Goal: Task Accomplishment & Management: Manage account settings

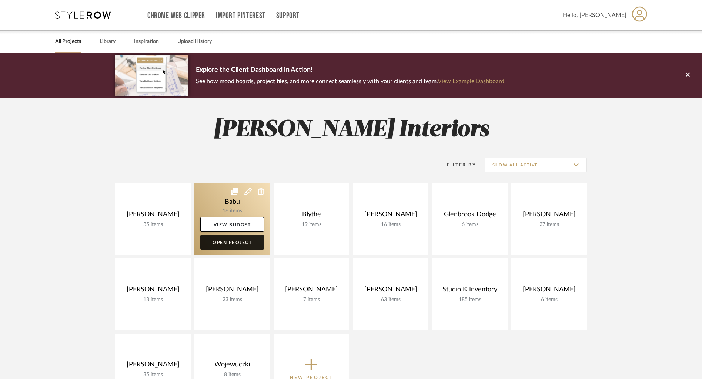
click at [239, 239] on link "Open Project" at bounding box center [232, 242] width 64 height 15
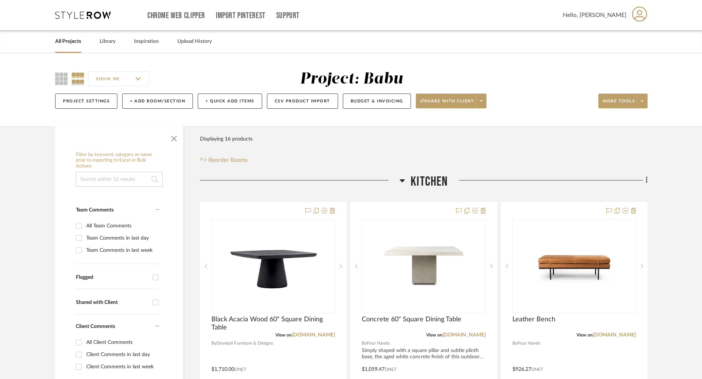
click at [66, 43] on link "All Projects" at bounding box center [68, 42] width 26 height 10
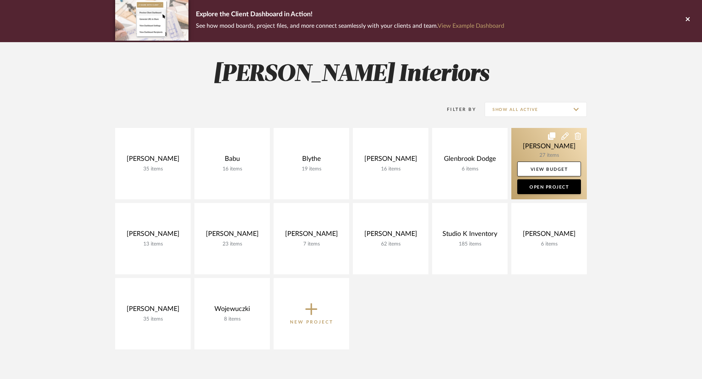
scroll to position [59, 0]
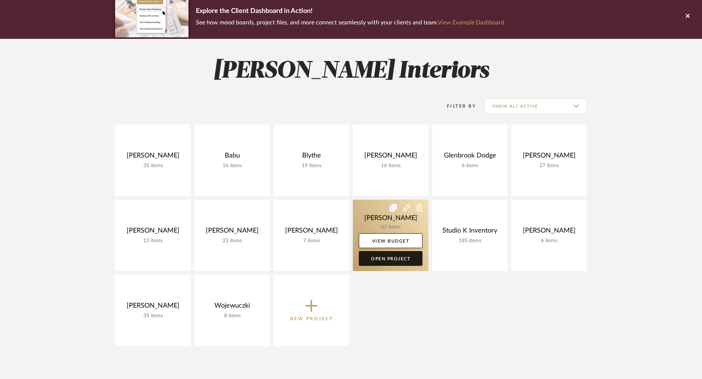
click at [391, 257] on link "Open Project" at bounding box center [391, 258] width 64 height 15
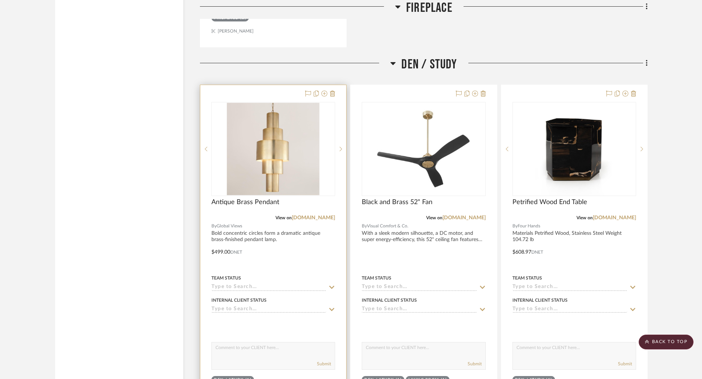
scroll to position [3670, 0]
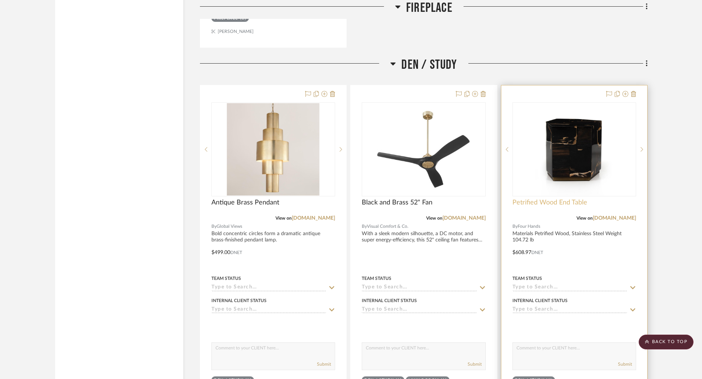
click at [560, 202] on span "Petrified Wood End Table" at bounding box center [549, 203] width 75 height 8
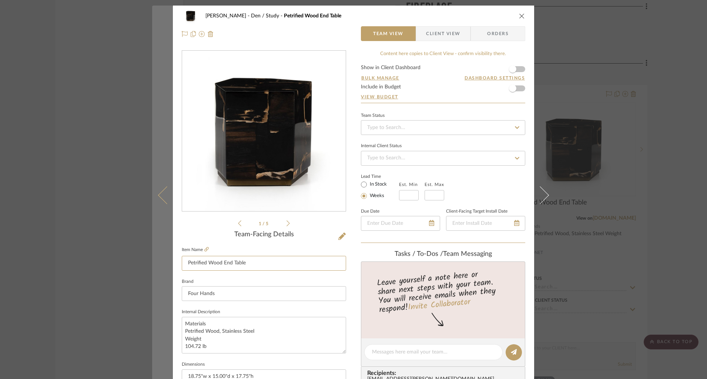
drag, startPoint x: 184, startPoint y: 266, endPoint x: 161, endPoint y: 266, distance: 23.3
click at [161, 266] on mat-dialog-content "[PERSON_NAME] Den / Study Petrified Wood End Table Team View Client View Orders…" at bounding box center [353, 348] width 403 height 684
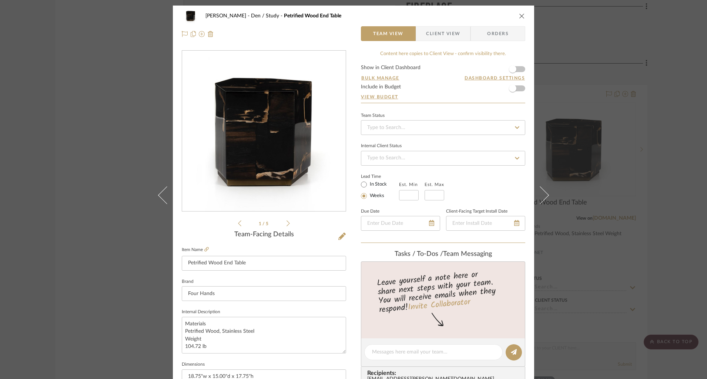
click at [522, 17] on icon "close" at bounding box center [522, 16] width 6 height 6
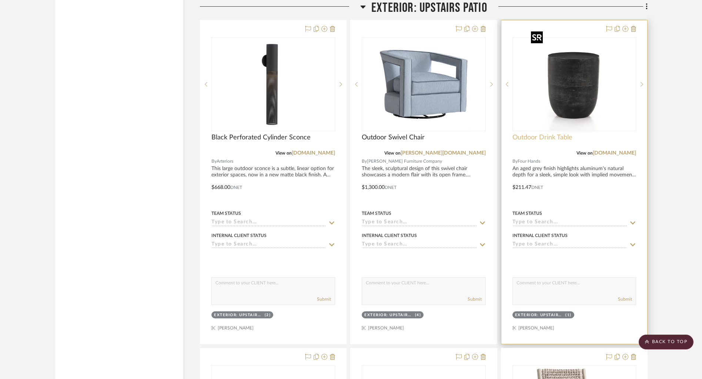
scroll to position [9403, 0]
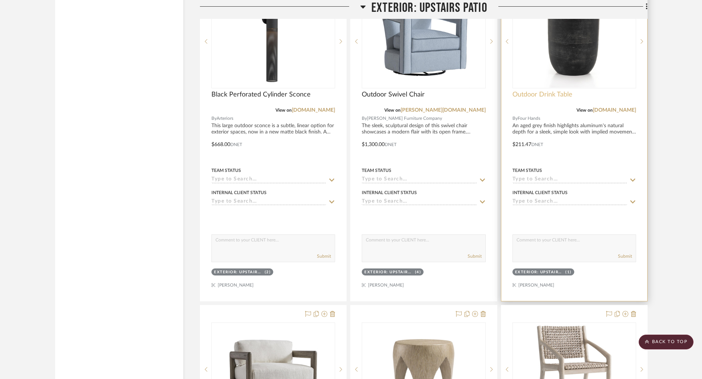
click at [544, 91] on span "Outdoor Drink Table" at bounding box center [542, 95] width 60 height 8
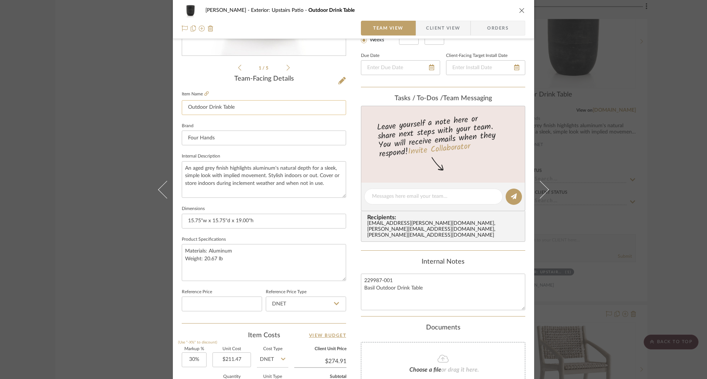
scroll to position [193, 0]
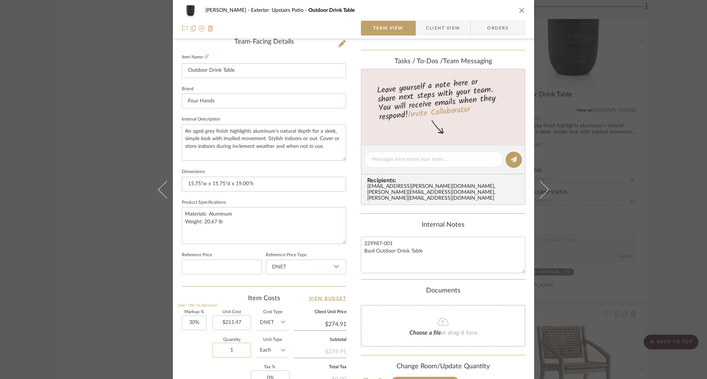
click at [217, 351] on input "1" at bounding box center [231, 350] width 38 height 15
drag, startPoint x: 239, startPoint y: 352, endPoint x: 222, endPoint y: 352, distance: 16.7
click at [222, 352] on input "1" at bounding box center [231, 350] width 38 height 15
type input "3"
drag, startPoint x: 448, startPoint y: 4, endPoint x: 498, endPoint y: 4, distance: 50.0
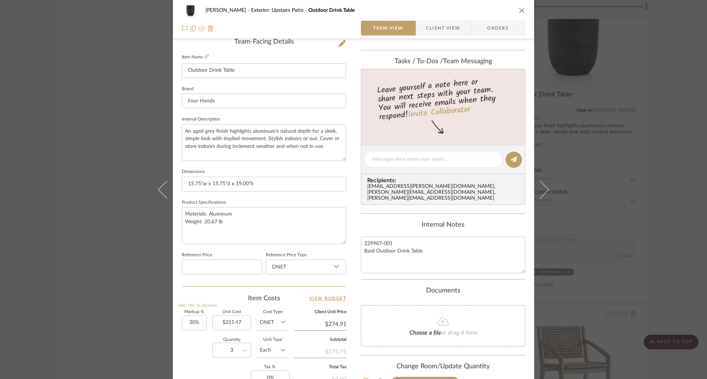
click at [448, 4] on div "[PERSON_NAME] Exterior: Upstairs Patio Outdoor Drink Table" at bounding box center [354, 10] width 344 height 15
click at [519, 9] on icon "close" at bounding box center [522, 10] width 6 height 6
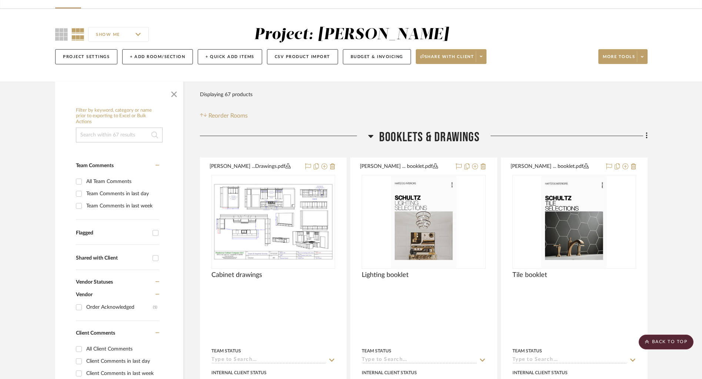
scroll to position [0, 0]
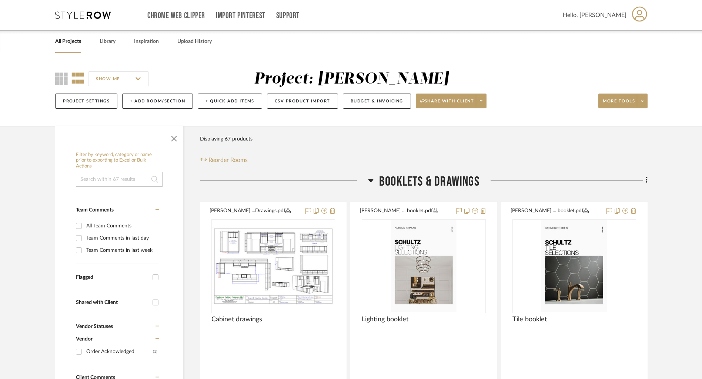
click at [64, 39] on link "All Projects" at bounding box center [68, 42] width 26 height 10
